Goal: Task Accomplishment & Management: Manage account settings

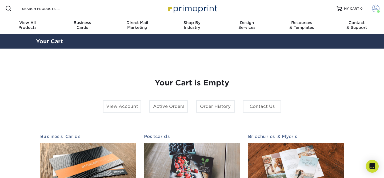
click at [375, 6] on span at bounding box center [375, 8] width 7 height 7
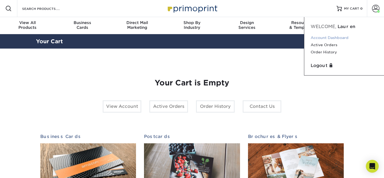
click at [327, 37] on link "Account Dashboard" at bounding box center [343, 37] width 67 height 7
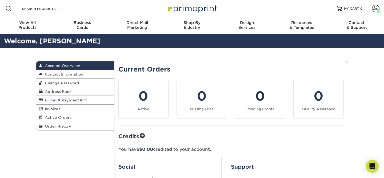
click at [69, 100] on span "Billing & Payment Info" at bounding box center [65, 100] width 45 height 4
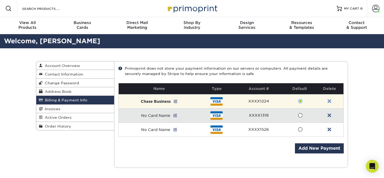
click at [329, 101] on link at bounding box center [329, 101] width 4 height 4
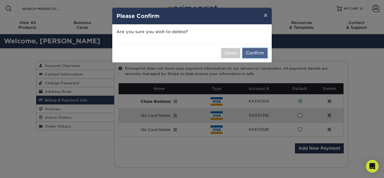
click at [263, 55] on button "Confirm" at bounding box center [254, 53] width 25 height 10
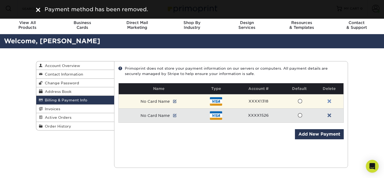
click at [329, 102] on link at bounding box center [329, 101] width 4 height 4
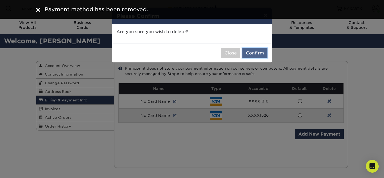
click at [248, 57] on button "Confirm" at bounding box center [254, 53] width 25 height 10
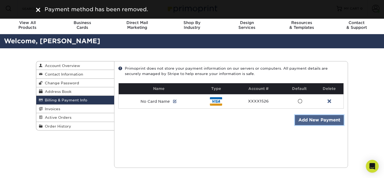
click at [309, 120] on link "Add New Payment" at bounding box center [319, 120] width 49 height 10
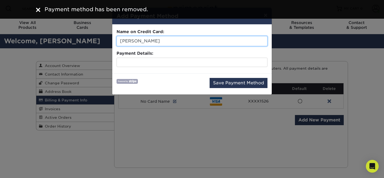
click at [158, 39] on input "Lauren Henry" at bounding box center [191, 41] width 151 height 10
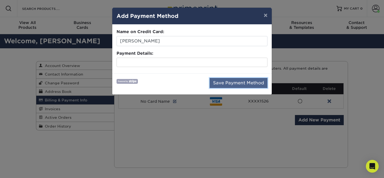
click at [222, 82] on button "Save Payment Method" at bounding box center [238, 83] width 58 height 10
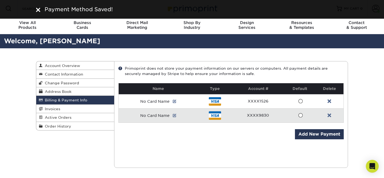
click at [301, 114] on span at bounding box center [300, 115] width 5 height 5
click at [0, 0] on input "radio" at bounding box center [0, 0] width 0 height 0
click at [175, 116] on link at bounding box center [175, 115] width 4 height 4
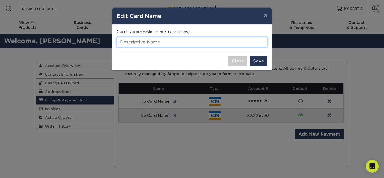
click at [151, 41] on input "text" at bounding box center [191, 42] width 151 height 10
type input "Chase Reserve Business"
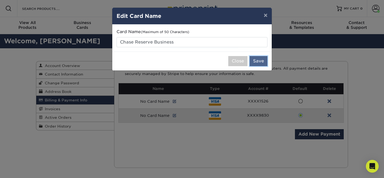
click at [256, 64] on button "Save" at bounding box center [258, 61] width 18 height 10
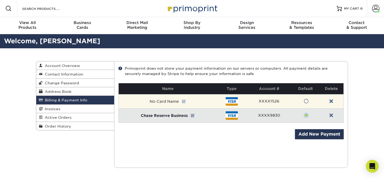
click at [184, 102] on link at bounding box center [184, 101] width 4 height 4
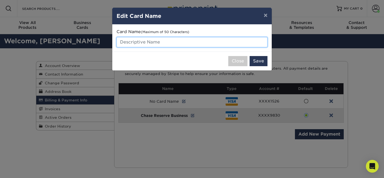
click at [159, 43] on input "text" at bounding box center [191, 42] width 151 height 10
type input "Chase Ink Business Preferred"
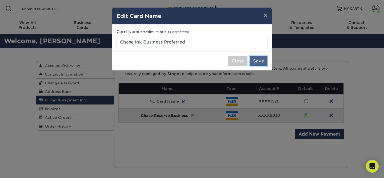
click at [253, 60] on button "Save" at bounding box center [258, 61] width 18 height 10
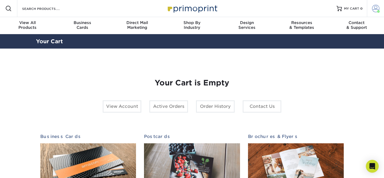
click at [377, 9] on span at bounding box center [375, 8] width 7 height 7
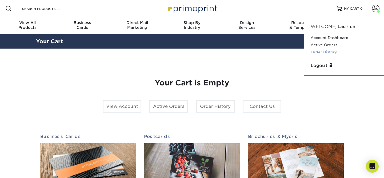
click at [327, 50] on link "Order History" at bounding box center [343, 52] width 67 height 7
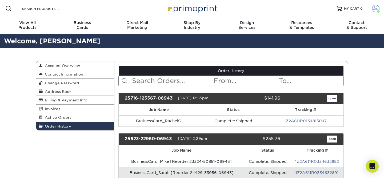
click at [373, 12] on link "Account" at bounding box center [375, 8] width 17 height 17
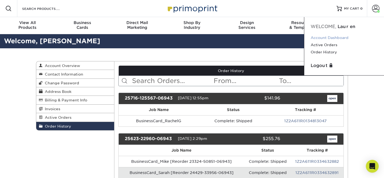
click at [332, 39] on link "Account Dashboard" at bounding box center [343, 37] width 67 height 7
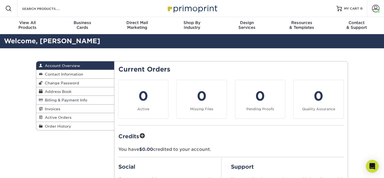
click at [68, 100] on span "Billing & Payment Info" at bounding box center [65, 100] width 45 height 4
